Goal: Transaction & Acquisition: Purchase product/service

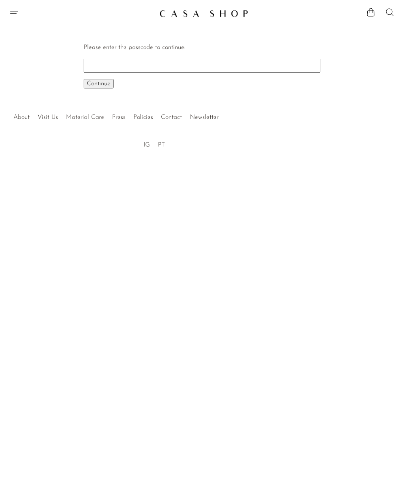
click at [200, 64] on input "Please enter the passcode to continue:" at bounding box center [202, 65] width 237 height 13
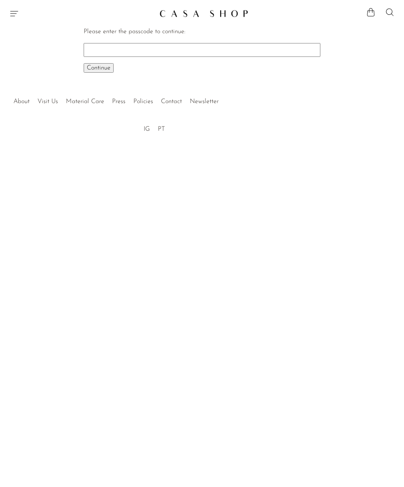
click at [133, 49] on input "Please enter the passcode to continue:" at bounding box center [202, 49] width 237 height 13
type input "EARLY"
click at [109, 66] on span "Continue" at bounding box center [99, 68] width 24 height 6
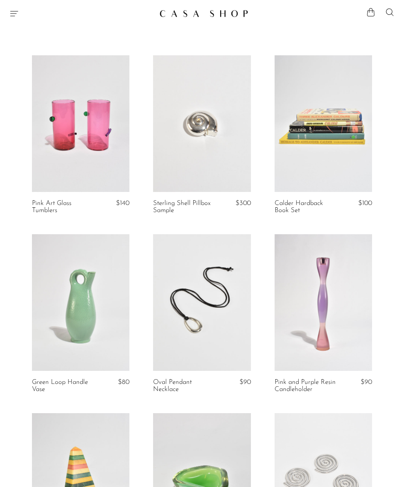
click at [223, 303] on link at bounding box center [202, 302] width 98 height 137
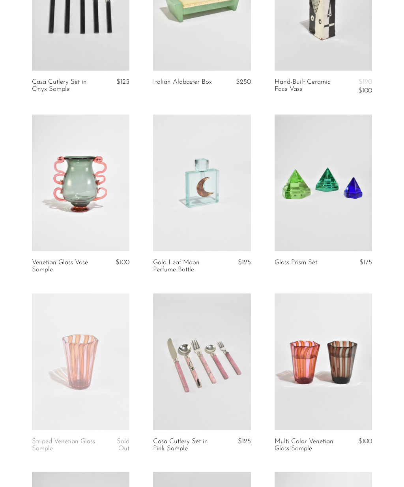
scroll to position [642, 0]
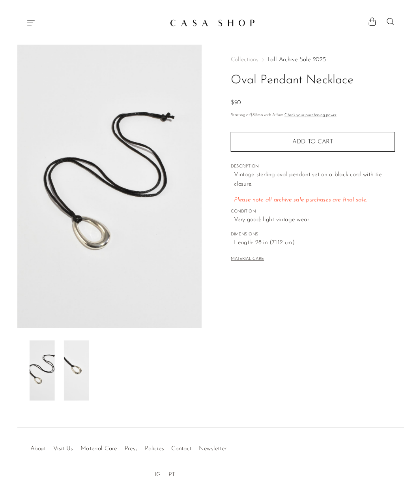
scroll to position [14, 0]
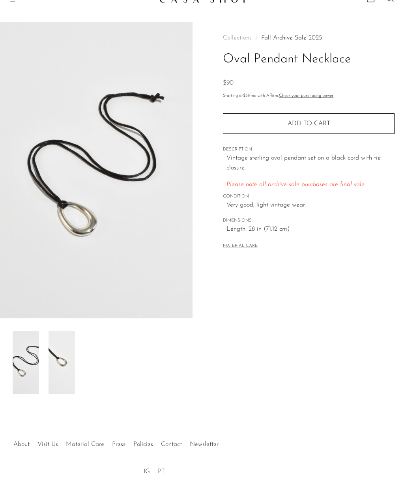
click at [328, 126] on span "Add to cart" at bounding box center [309, 123] width 43 height 6
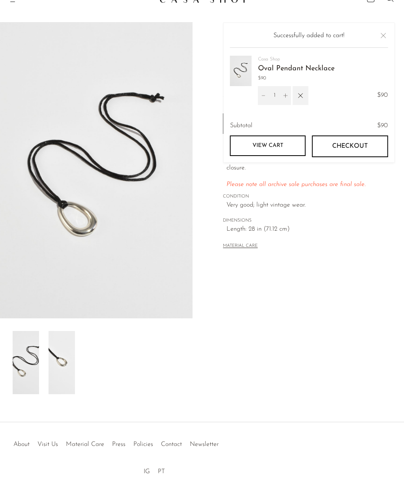
click at [378, 40] on div "Successfully added to cart!" at bounding box center [309, 39] width 158 height 17
click at [384, 32] on button "Close" at bounding box center [383, 35] width 9 height 9
